Goal: Information Seeking & Learning: Learn about a topic

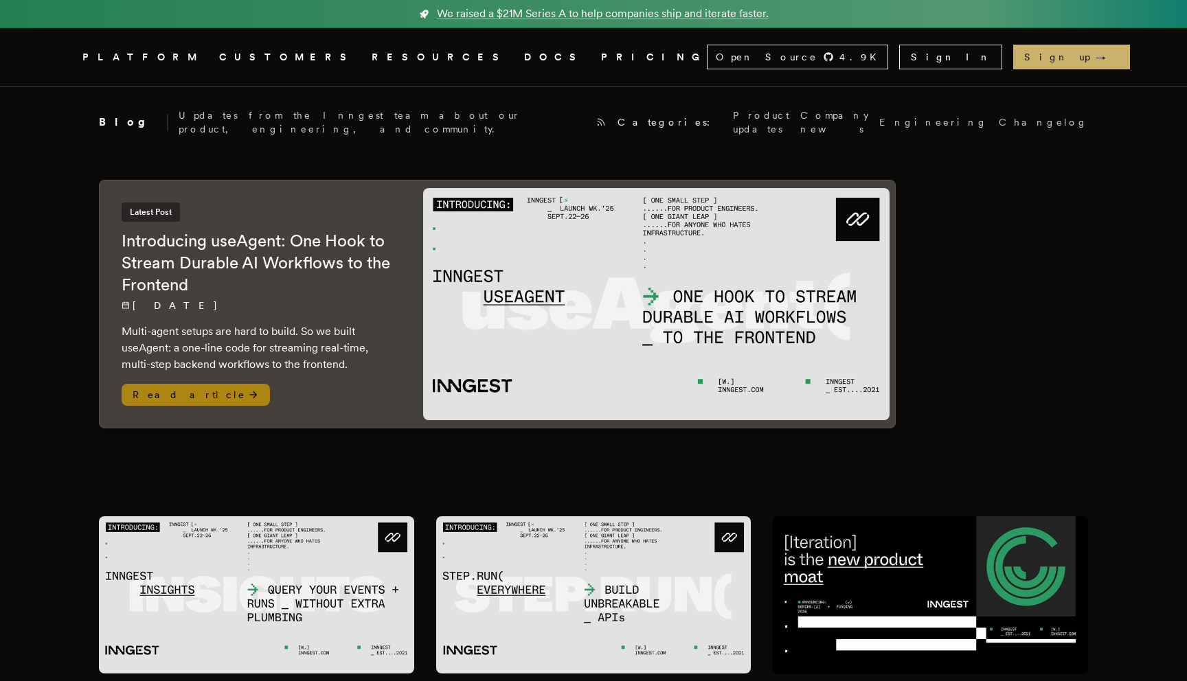
click at [584, 301] on img at bounding box center [656, 304] width 466 height 233
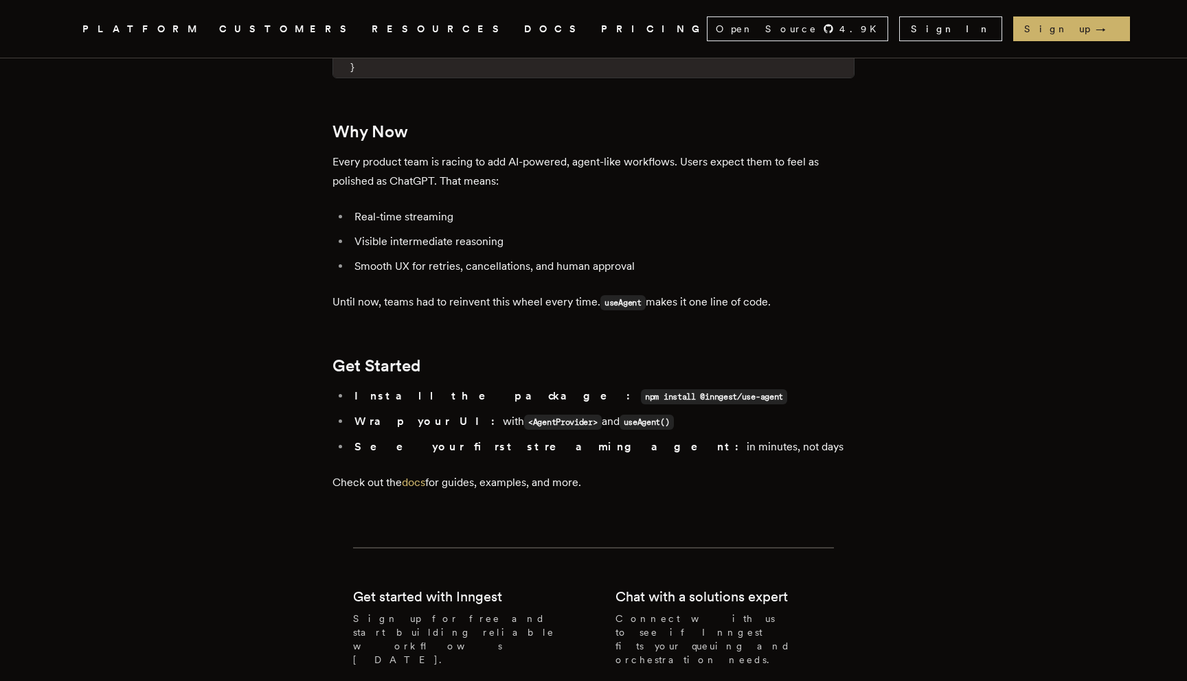
scroll to position [2527, 0]
